Goal: Check status: Check status

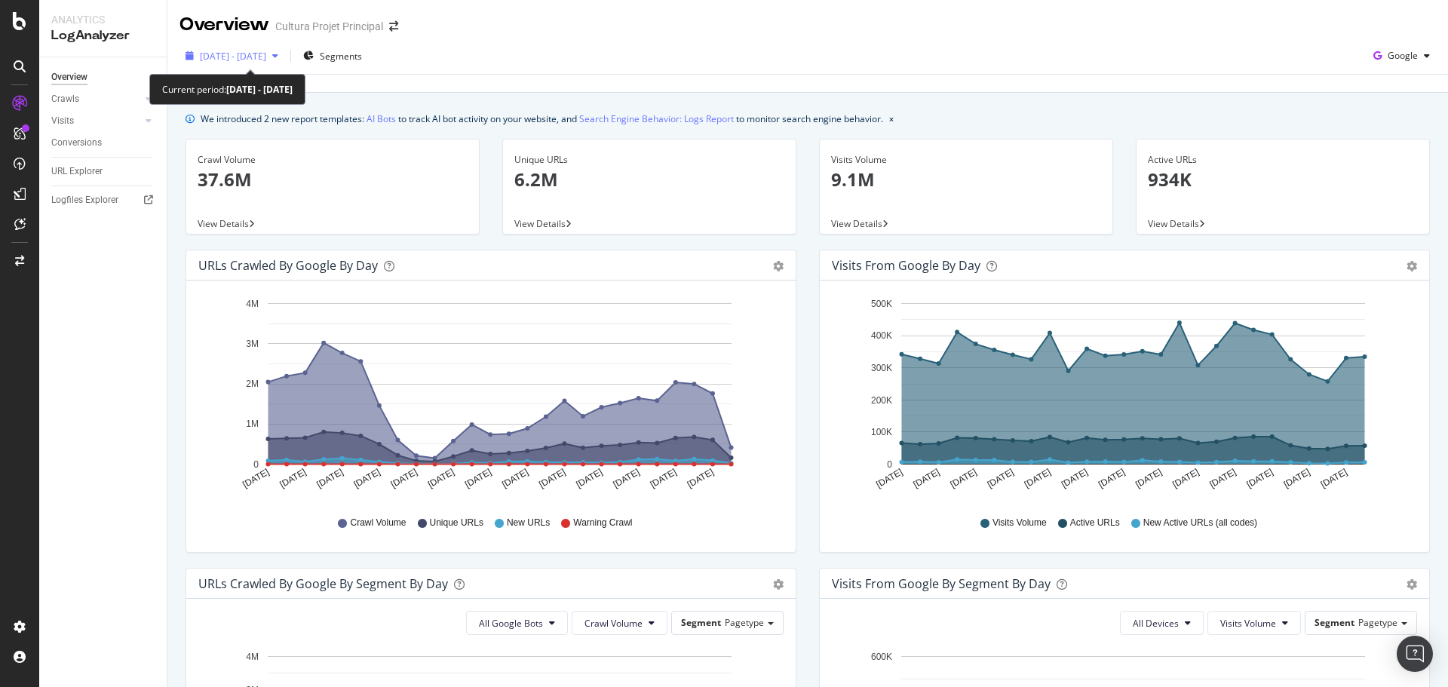
click at [266, 58] on span "[DATE] - [DATE]" at bounding box center [233, 56] width 66 height 13
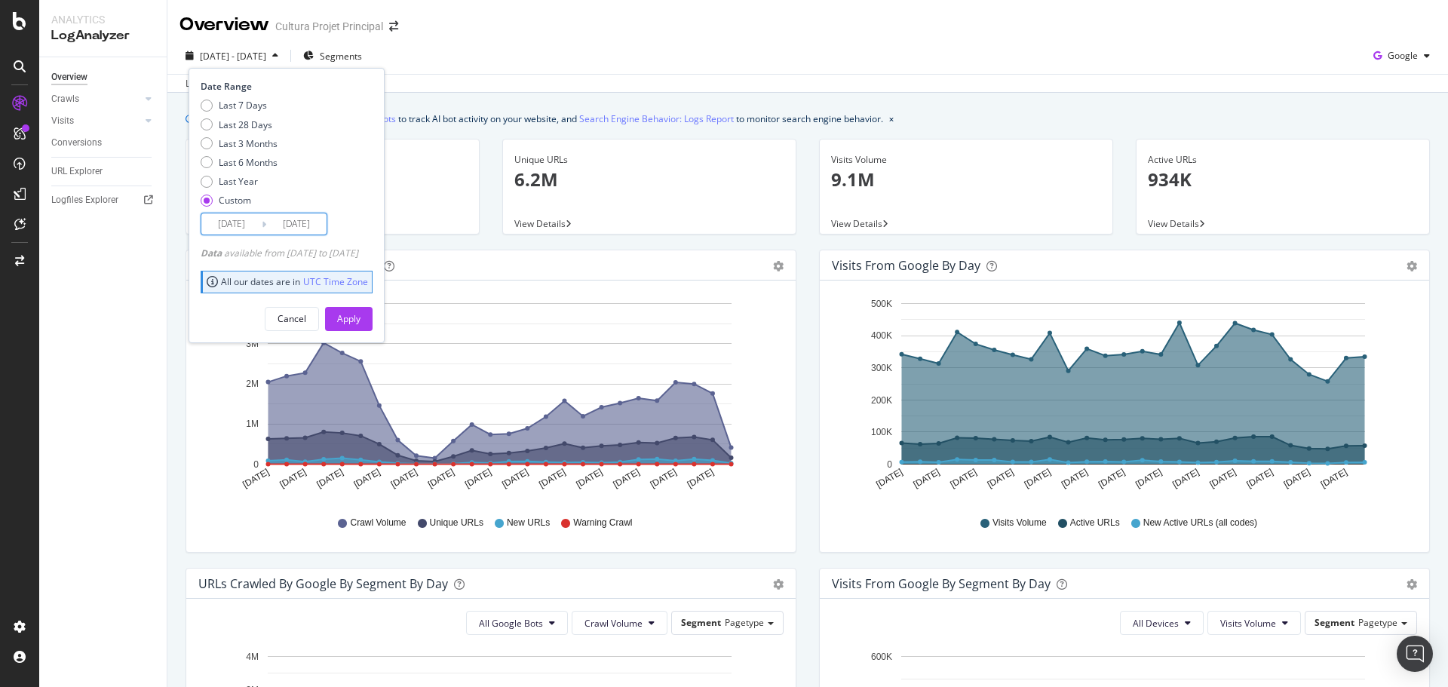
click at [296, 225] on input "[DATE]" at bounding box center [296, 223] width 60 height 21
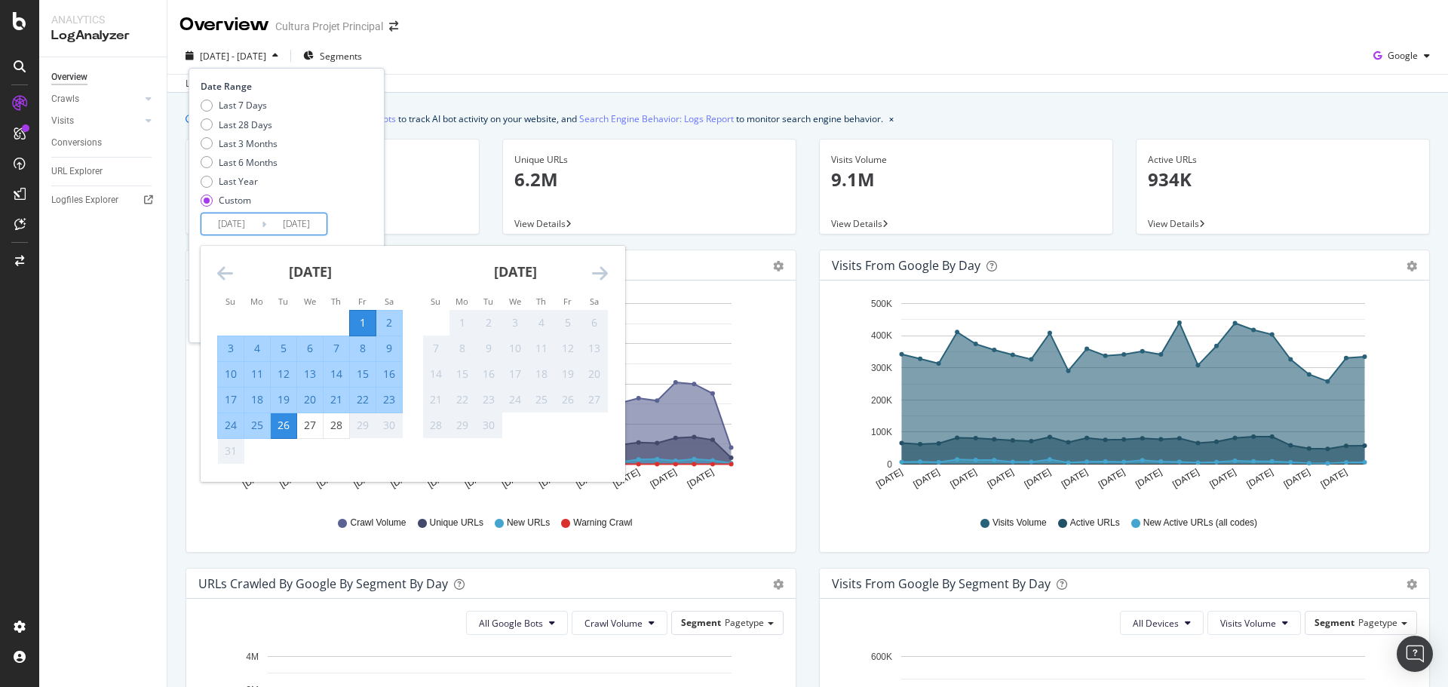
click at [356, 318] on div "1" at bounding box center [363, 322] width 26 height 15
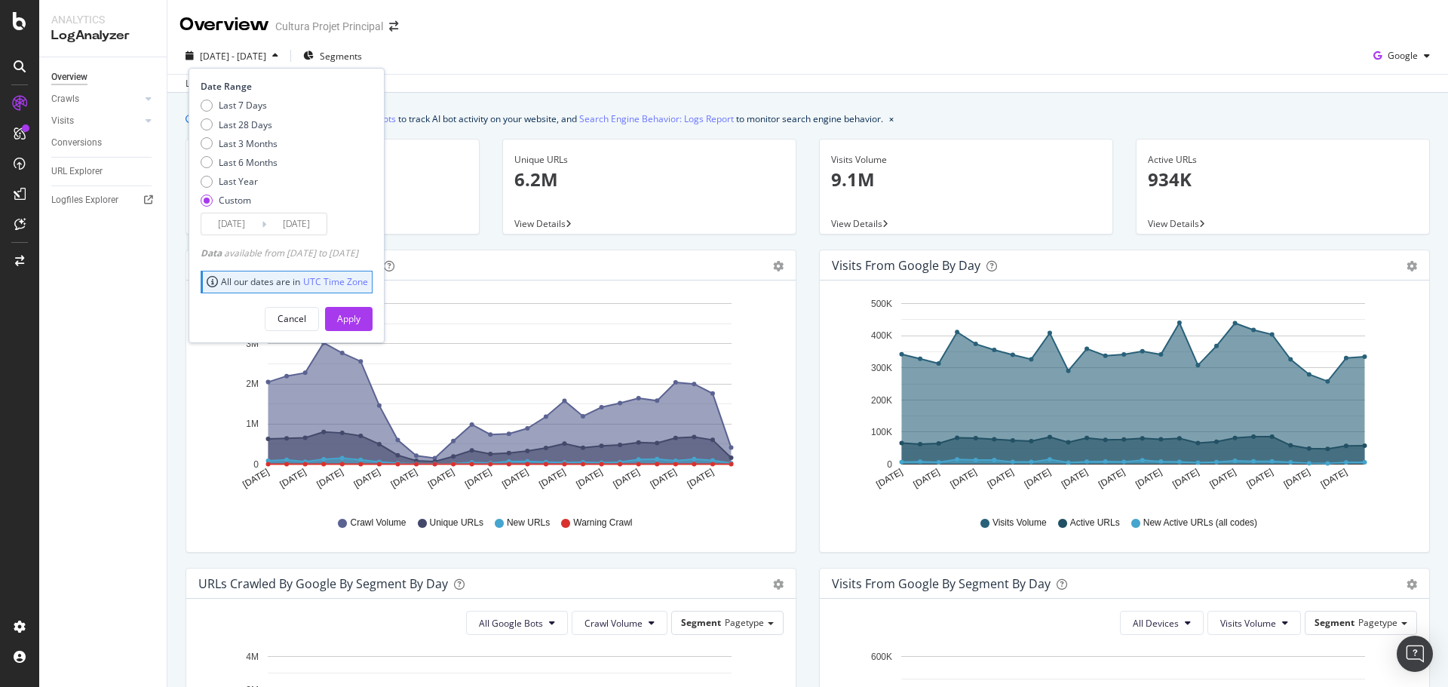
click at [303, 229] on input "[DATE]" at bounding box center [296, 223] width 60 height 21
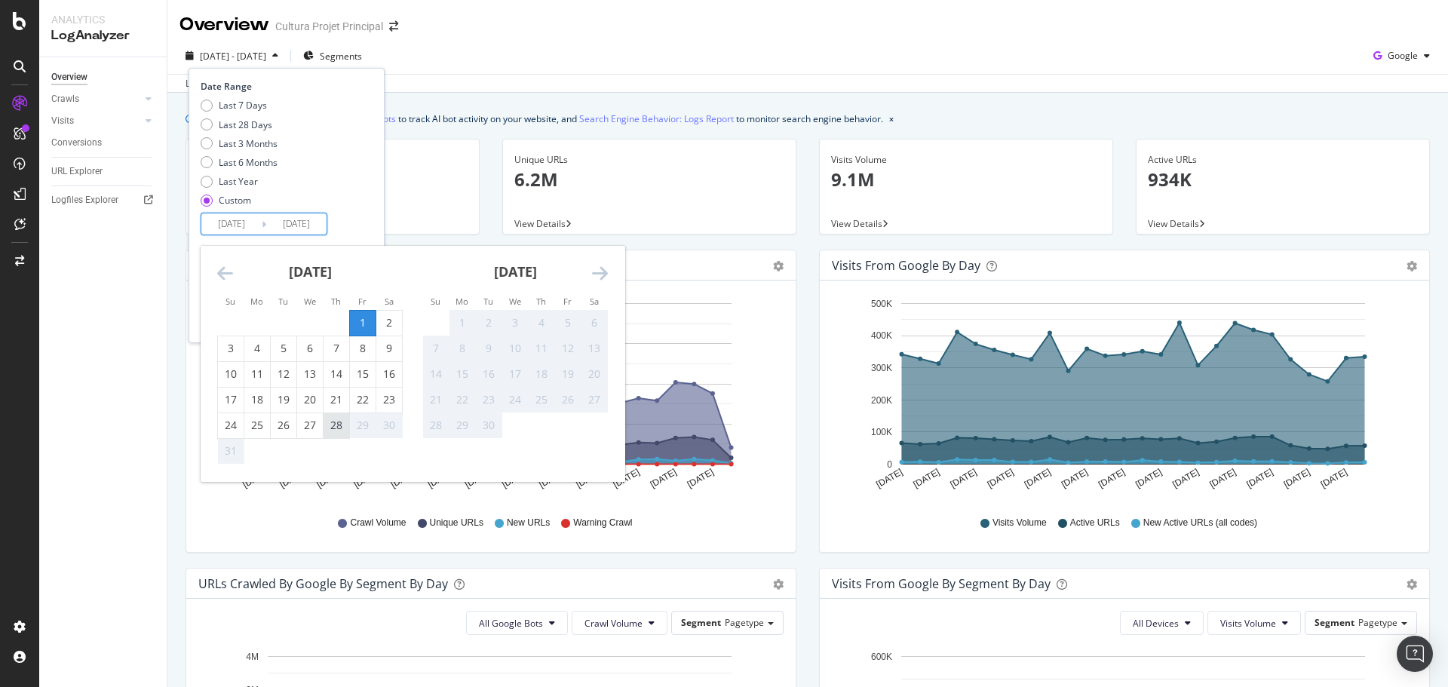
click at [329, 424] on div "28" at bounding box center [336, 425] width 26 height 15
type input "[DATE]"
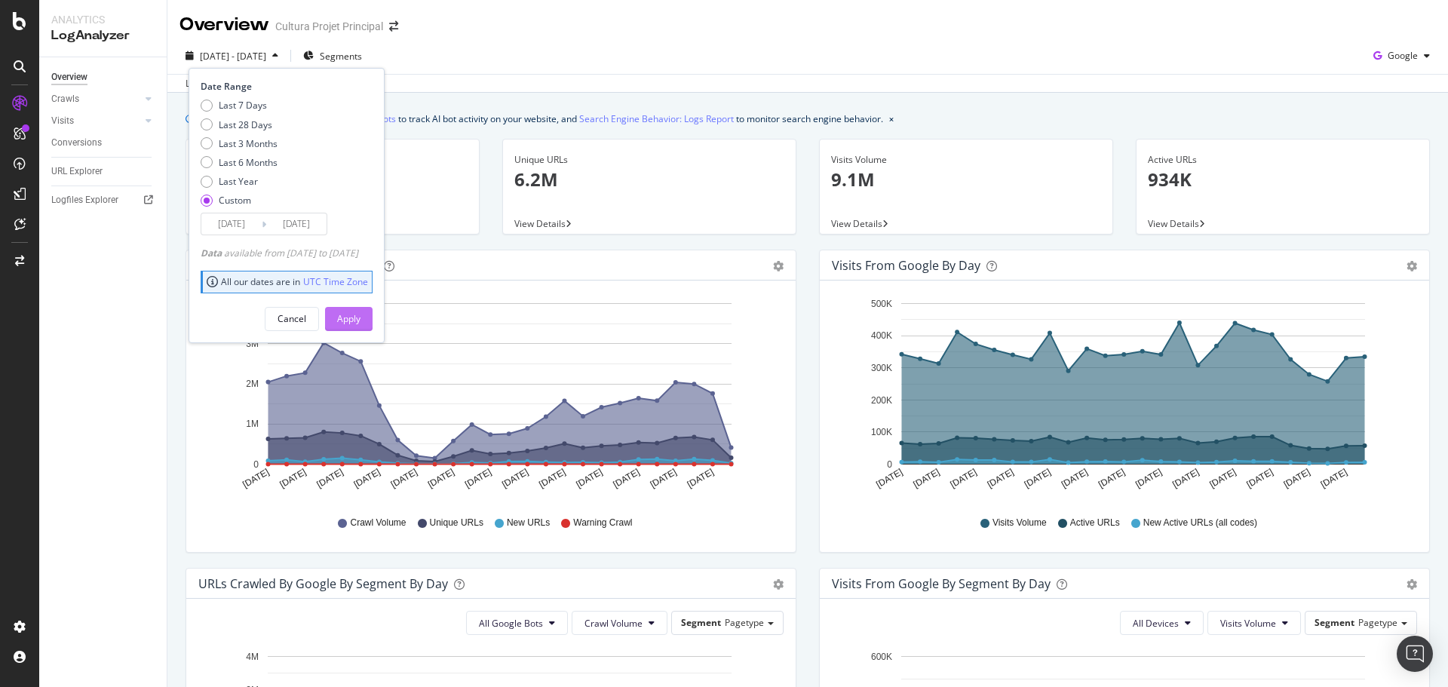
click at [360, 317] on div "Apply" at bounding box center [348, 318] width 23 height 13
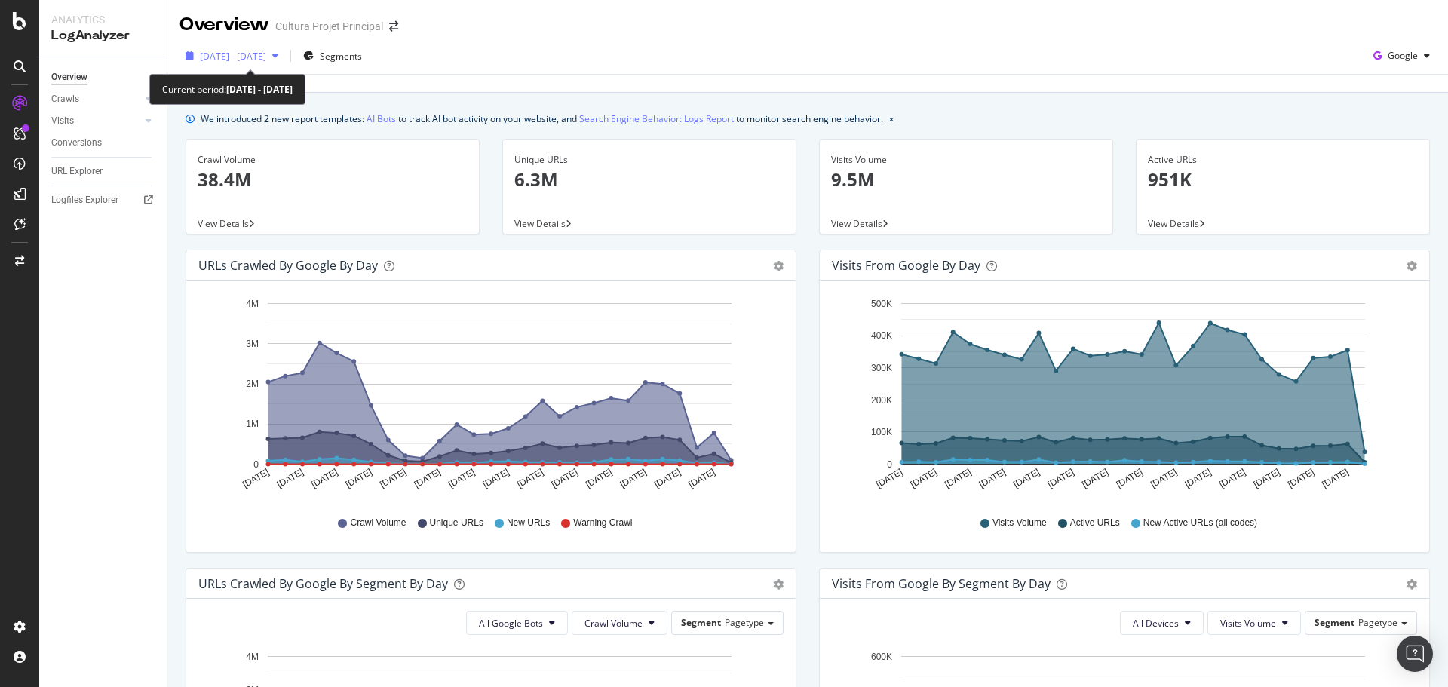
click at [252, 50] on span "[DATE] - [DATE]" at bounding box center [233, 56] width 66 height 13
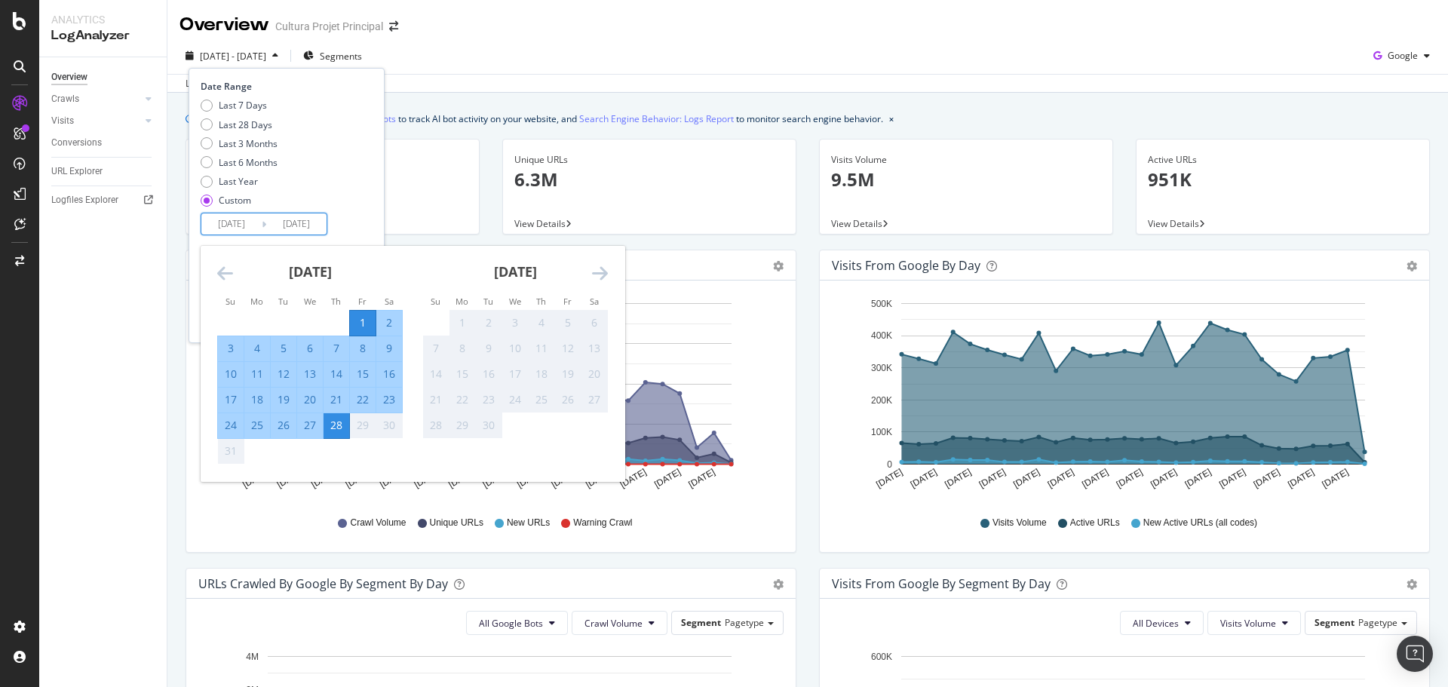
click at [287, 221] on input "[DATE]" at bounding box center [296, 223] width 60 height 21
click at [372, 324] on div "1" at bounding box center [363, 322] width 26 height 15
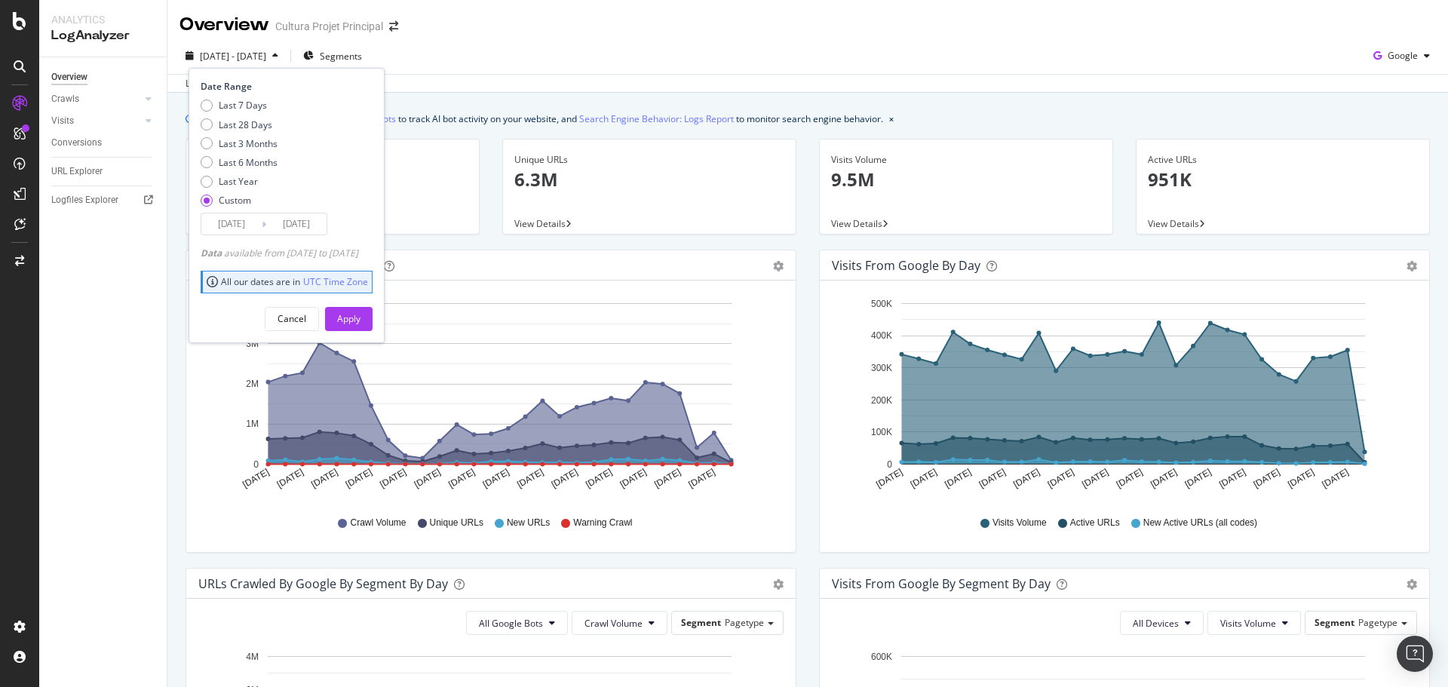
click at [308, 226] on input "[DATE]" at bounding box center [296, 223] width 60 height 21
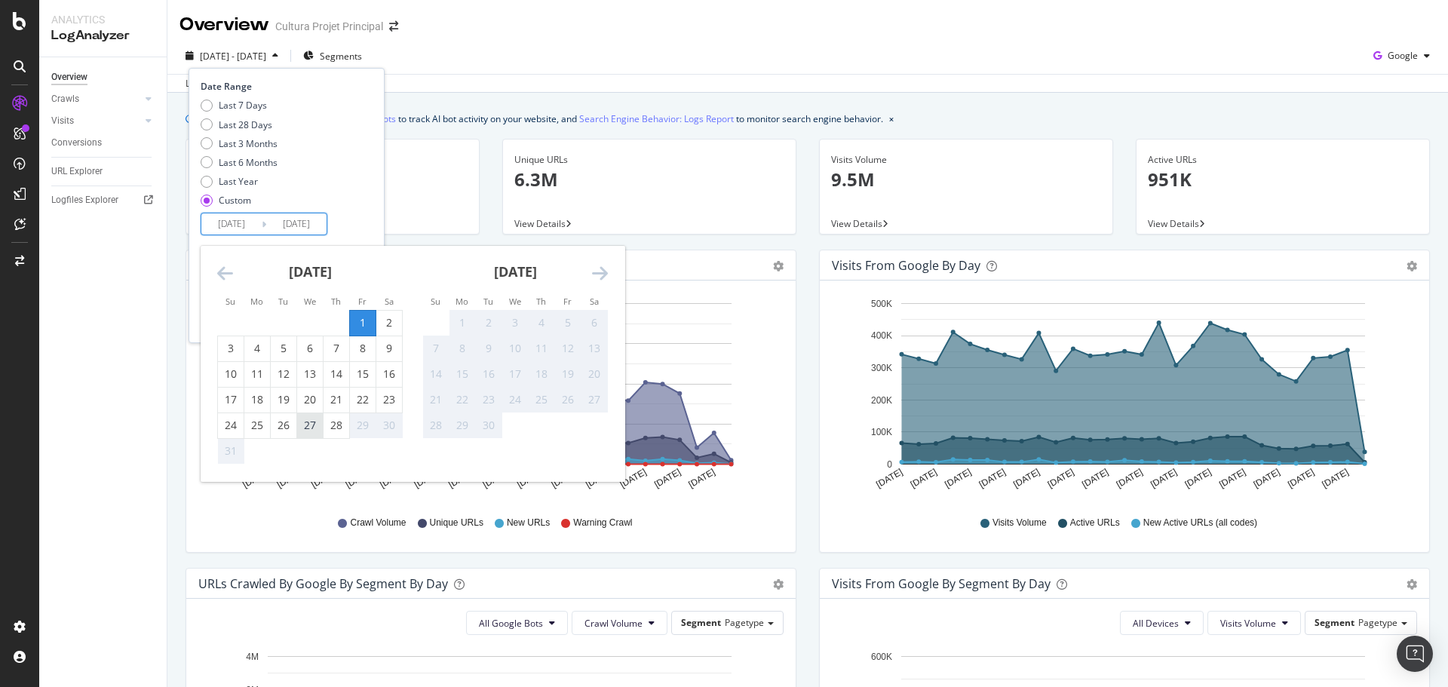
click at [305, 424] on div "27" at bounding box center [310, 425] width 26 height 15
type input "[DATE]"
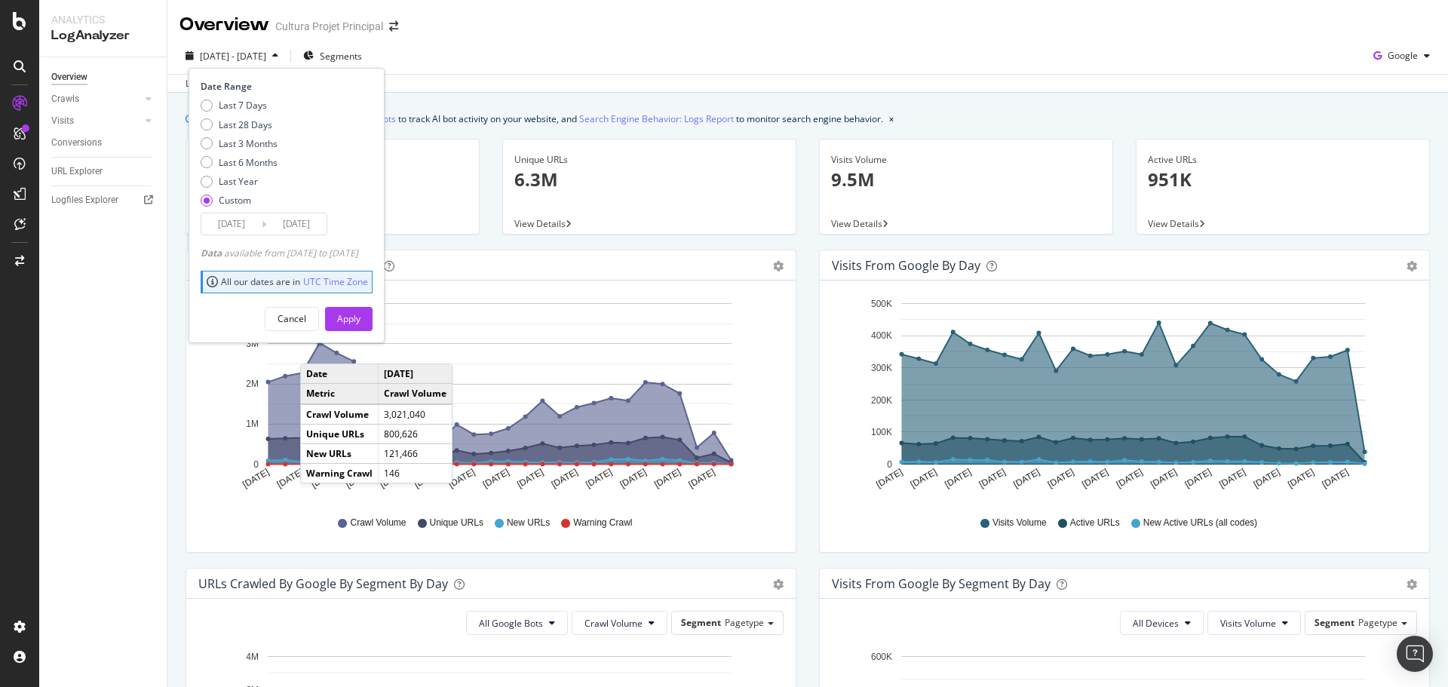
click at [347, 315] on div "Cancel Apply" at bounding box center [287, 313] width 172 height 35
click at [360, 317] on div "Apply" at bounding box center [348, 318] width 23 height 13
